Goal: Task Accomplishment & Management: Manage account settings

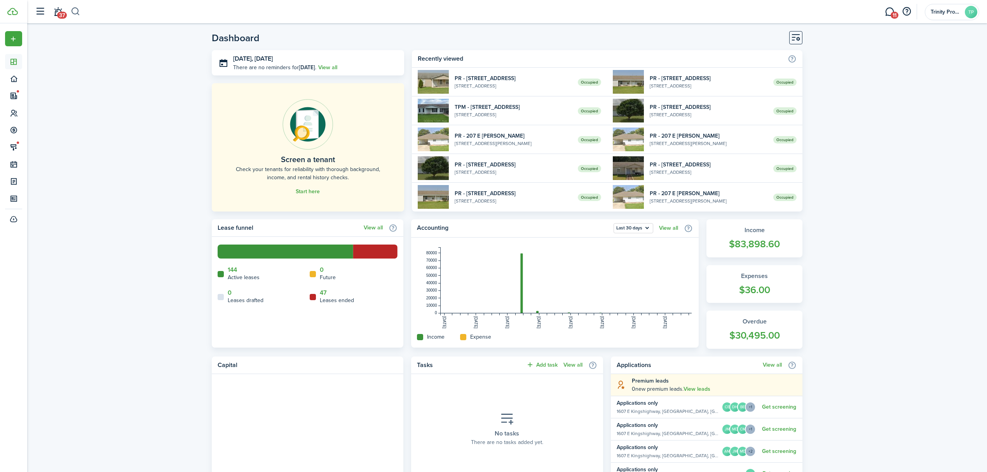
click at [75, 12] on button "button" at bounding box center [76, 11] width 10 height 13
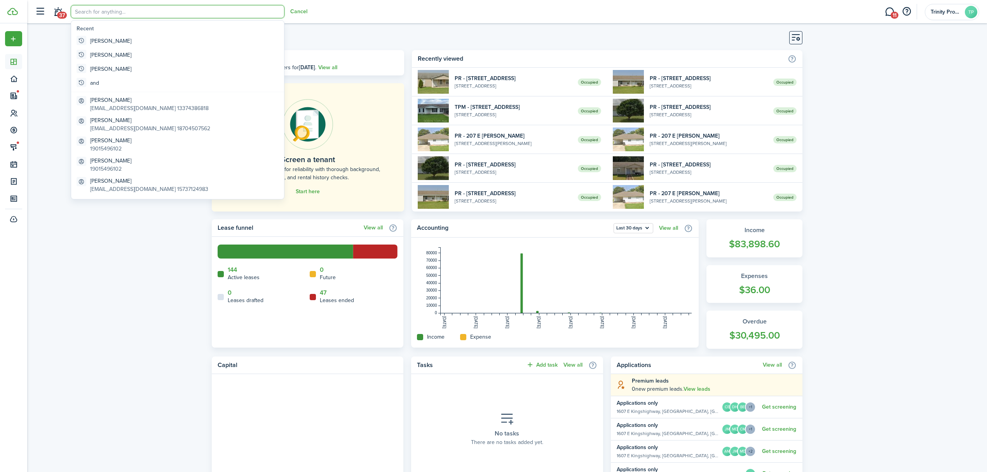
click at [92, 11] on input "search" at bounding box center [178, 11] width 214 height 13
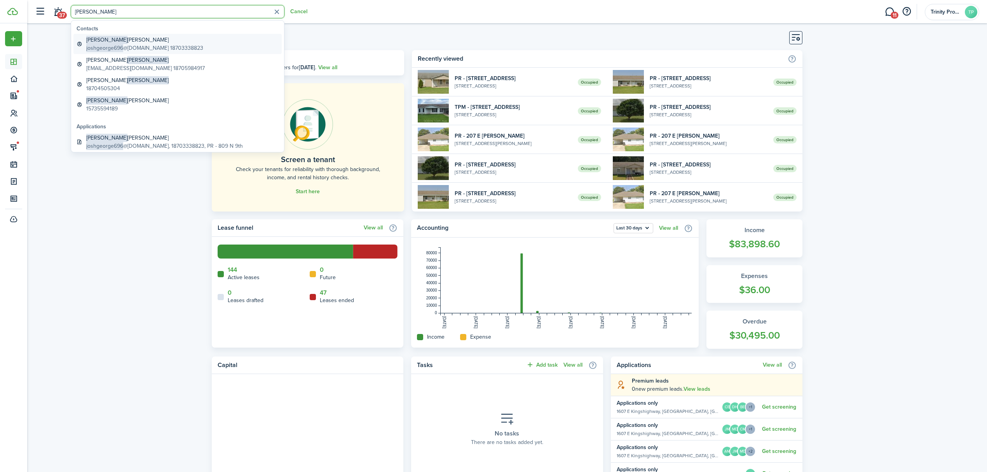
type input "[PERSON_NAME]"
click at [106, 37] on global-search-item-title "[PERSON_NAME]" at bounding box center [144, 40] width 117 height 8
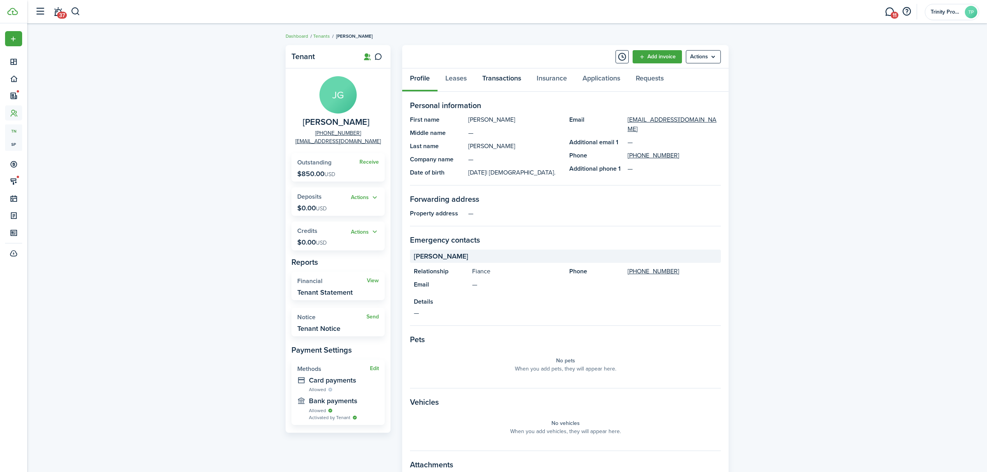
click at [508, 75] on link "Transactions" at bounding box center [502, 79] width 54 height 23
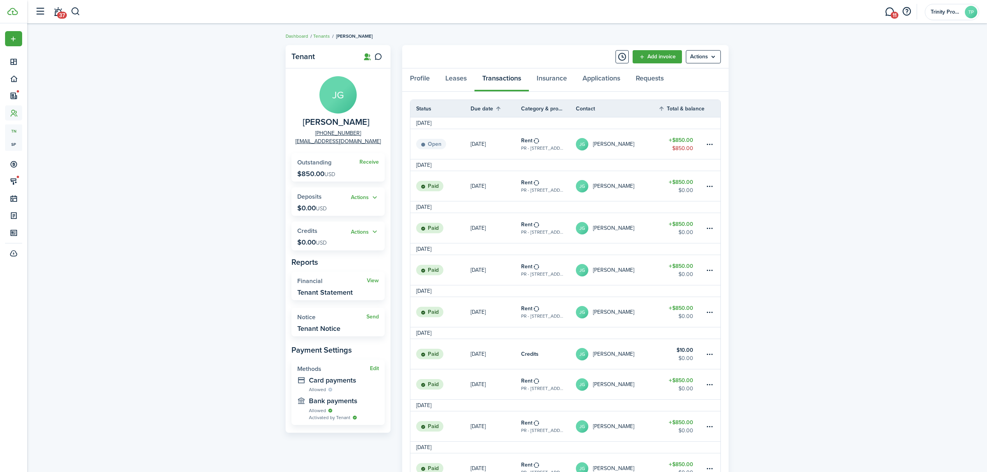
click at [633, 142] on link "JG [PERSON_NAME]" at bounding box center [617, 144] width 82 height 30
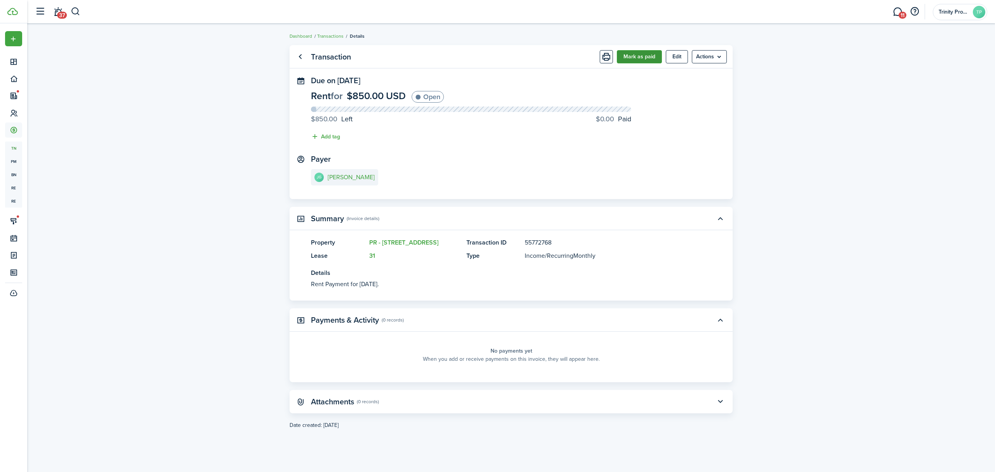
click at [646, 54] on button "Mark as paid" at bounding box center [639, 56] width 45 height 13
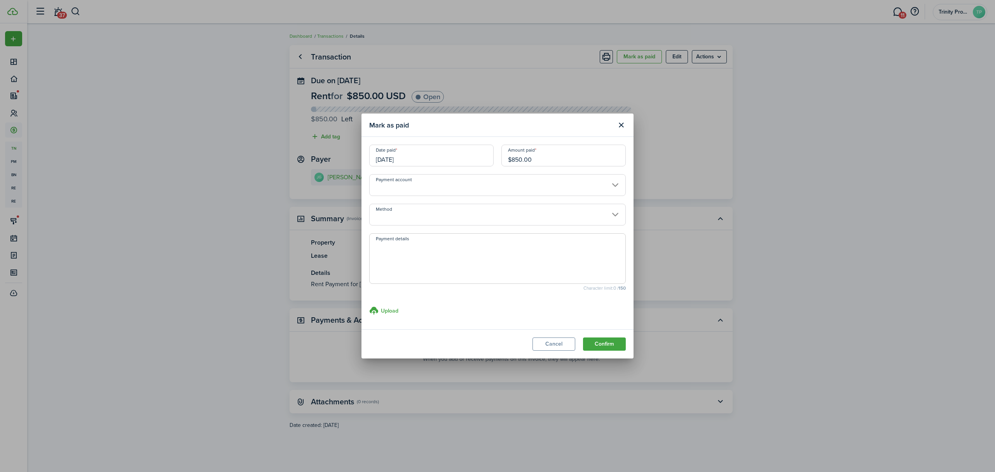
click at [475, 220] on input "Method" at bounding box center [497, 215] width 256 height 22
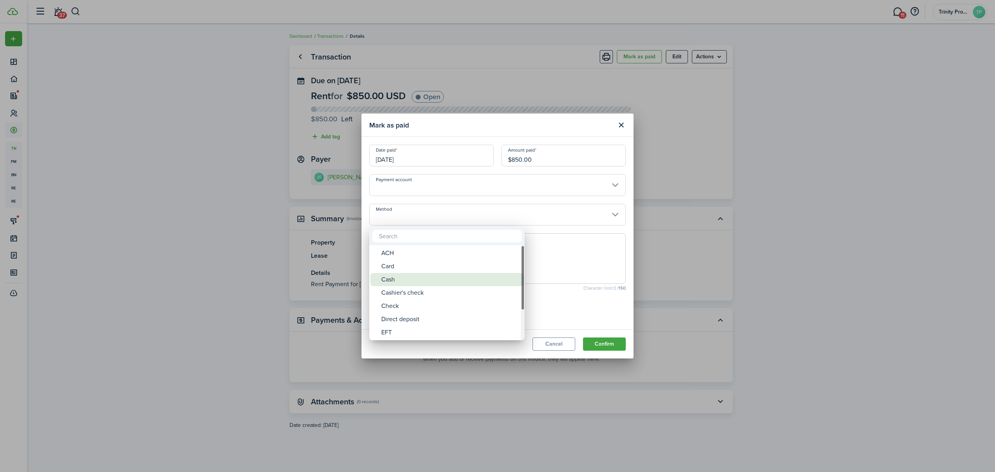
click at [403, 280] on div "Cash" at bounding box center [450, 279] width 138 height 13
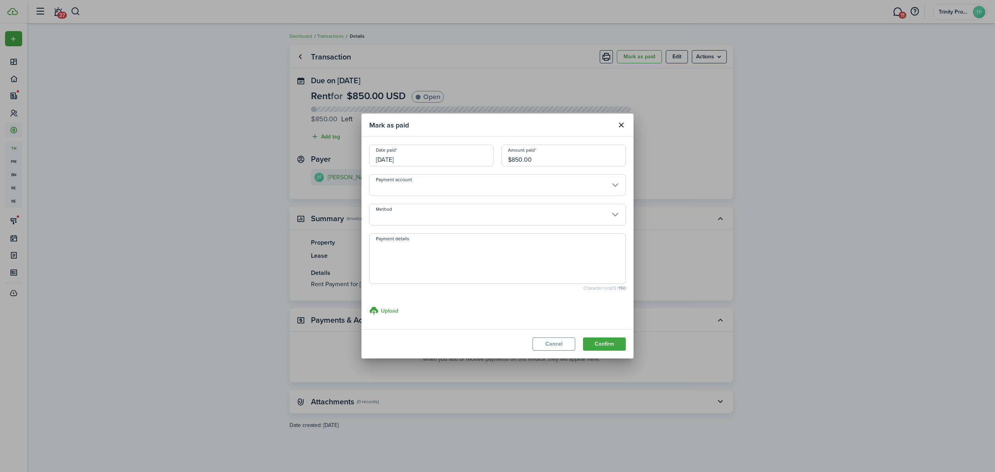
type input "Cash"
click at [604, 342] on button "Confirm" at bounding box center [604, 343] width 43 height 13
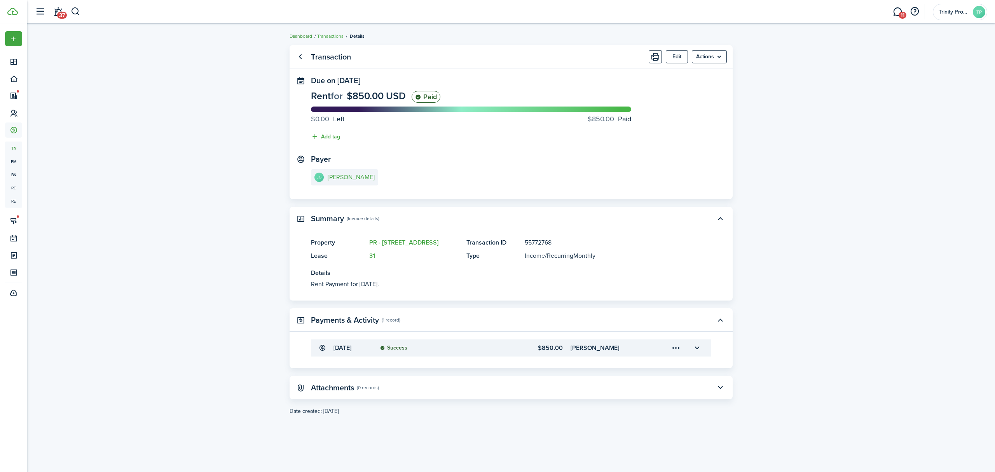
click at [302, 35] on link "Dashboard" at bounding box center [301, 36] width 23 height 7
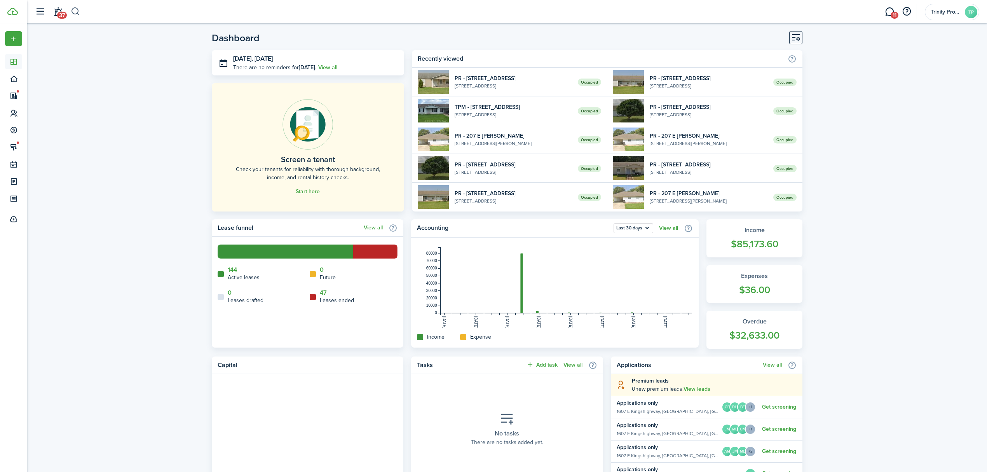
click at [75, 12] on button "button" at bounding box center [76, 11] width 10 height 13
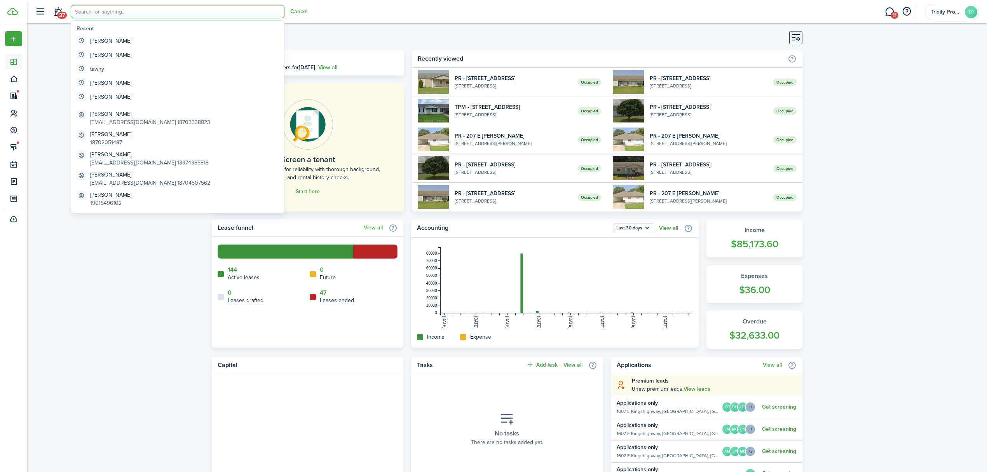
click at [112, 9] on input "search" at bounding box center [178, 11] width 214 height 13
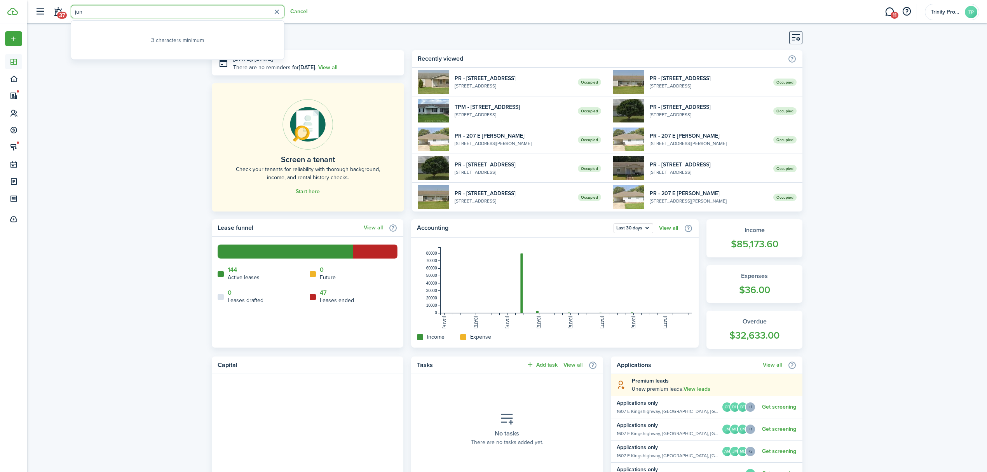
type input "june"
click at [112, 38] on global-search-item-title "[PERSON_NAME]" at bounding box center [112, 40] width 53 height 8
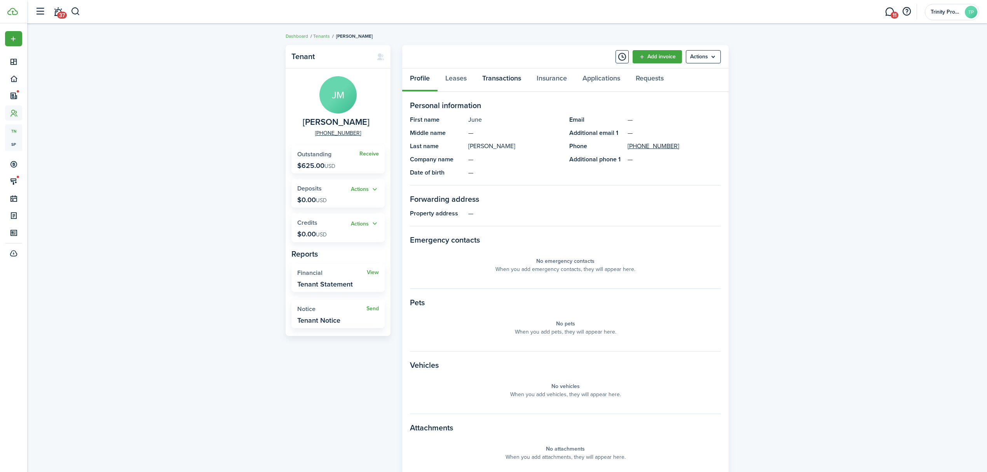
click at [504, 77] on link "Transactions" at bounding box center [502, 79] width 54 height 23
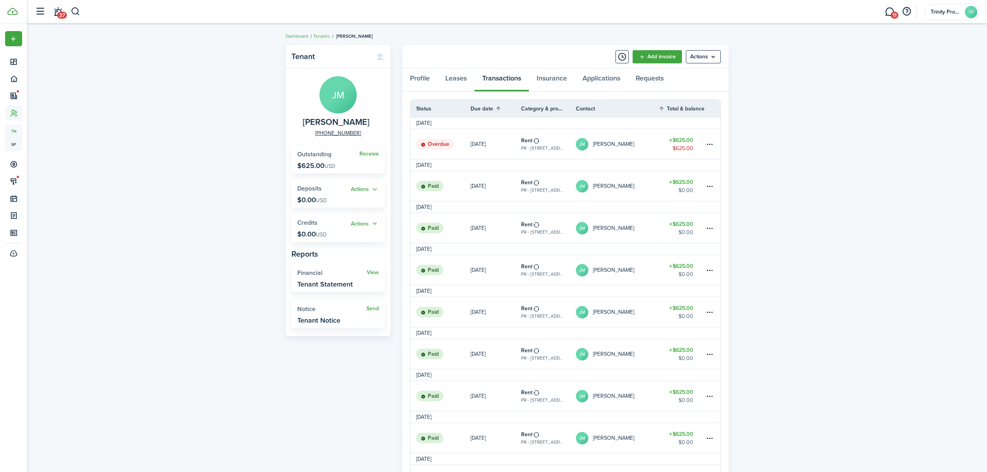
drag, startPoint x: 294, startPoint y: 37, endPoint x: 262, endPoint y: 60, distance: 39.8
click at [294, 37] on link "Dashboard" at bounding box center [297, 36] width 23 height 7
